Goal: Information Seeking & Learning: Learn about a topic

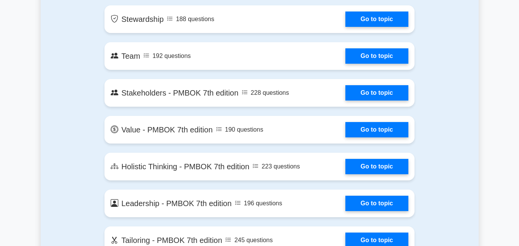
scroll to position [1556, 0]
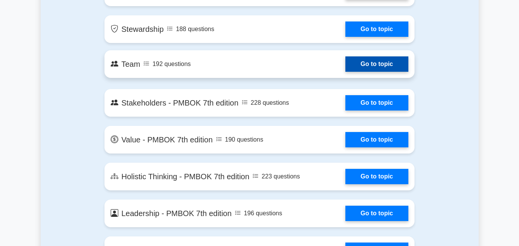
click at [375, 67] on link "Go to topic" at bounding box center [377, 64] width 63 height 15
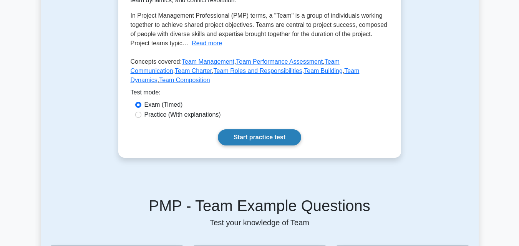
click at [259, 130] on link "Start practice test" at bounding box center [259, 138] width 83 height 16
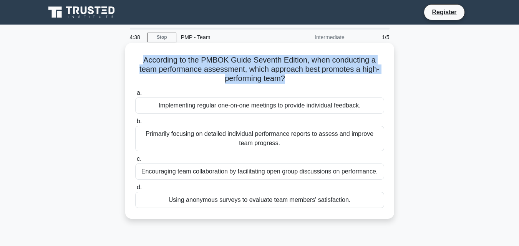
drag, startPoint x: 284, startPoint y: 80, endPoint x: 134, endPoint y: 61, distance: 151.8
click at [134, 61] on div "According to the PMBOK Guide Seventh Edition, when conducting a team performanc…" at bounding box center [259, 131] width 263 height 170
copy h5 "According to the PMBOK Guide Seventh Edition, when conducting a team performanc…"
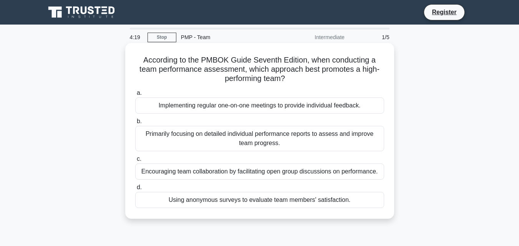
click at [161, 173] on div "Encouraging team collaboration by facilitating open group discussions on perfor…" at bounding box center [259, 172] width 249 height 16
click at [135, 162] on input "c. Encouraging team collaboration by facilitating open group discussions on per…" at bounding box center [135, 159] width 0 height 5
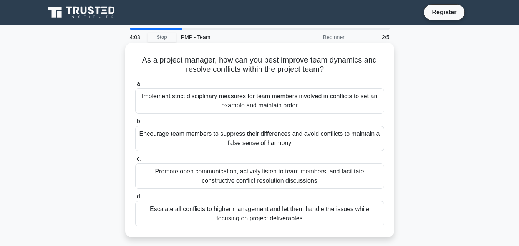
click at [242, 183] on div "Promote open communication, actively listen to team members, and facilitate con…" at bounding box center [259, 176] width 249 height 25
click at [135, 162] on input "c. Promote open communication, actively listen to team members, and facilitate …" at bounding box center [135, 159] width 0 height 5
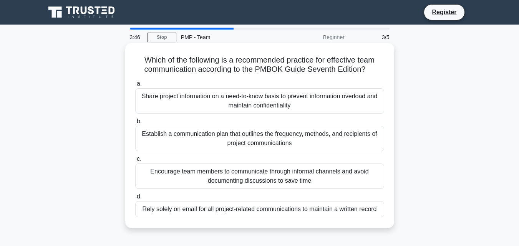
click at [278, 177] on div "Encourage team members to communicate through informal channels and avoid docum…" at bounding box center [259, 176] width 249 height 25
click at [135, 162] on input "c. Encourage team members to communicate through informal channels and avoid do…" at bounding box center [135, 159] width 0 height 5
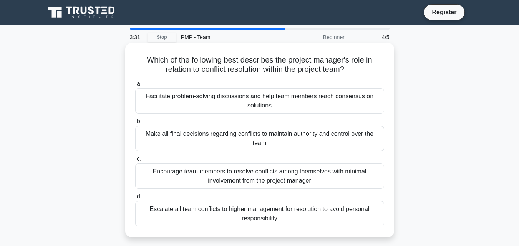
click at [206, 103] on div "Facilitate problem-solving discussions and help team members reach consensus on…" at bounding box center [259, 100] width 249 height 25
click at [135, 86] on input "a. Facilitate problem-solving discussions and help team members reach consensus…" at bounding box center [135, 83] width 0 height 5
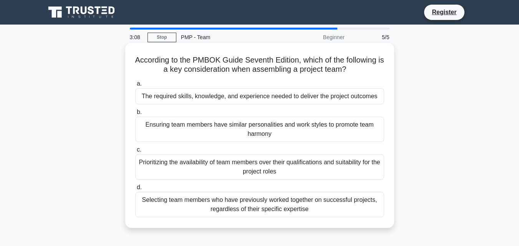
click at [351, 97] on div "The required skills, knowledge, and experience needed to deliver the project ou…" at bounding box center [259, 96] width 249 height 16
click at [135, 86] on input "a. The required skills, knowledge, and experience needed to deliver the project…" at bounding box center [135, 83] width 0 height 5
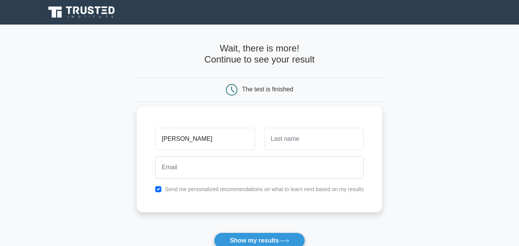
type input "mohammad"
click at [271, 142] on input "text" at bounding box center [314, 139] width 100 height 22
type input "ya"
